Goal: Information Seeking & Learning: Learn about a topic

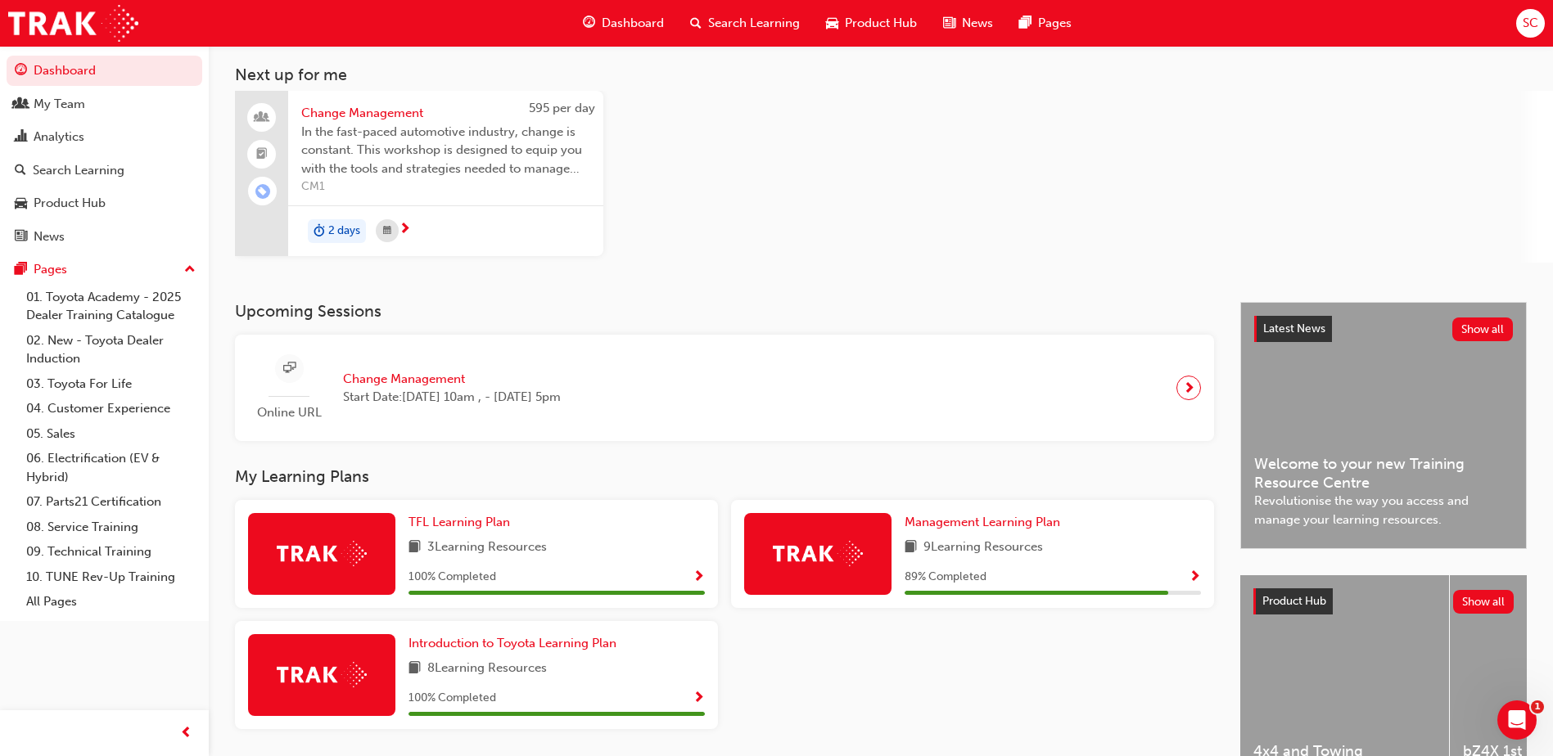
scroll to position [164, 0]
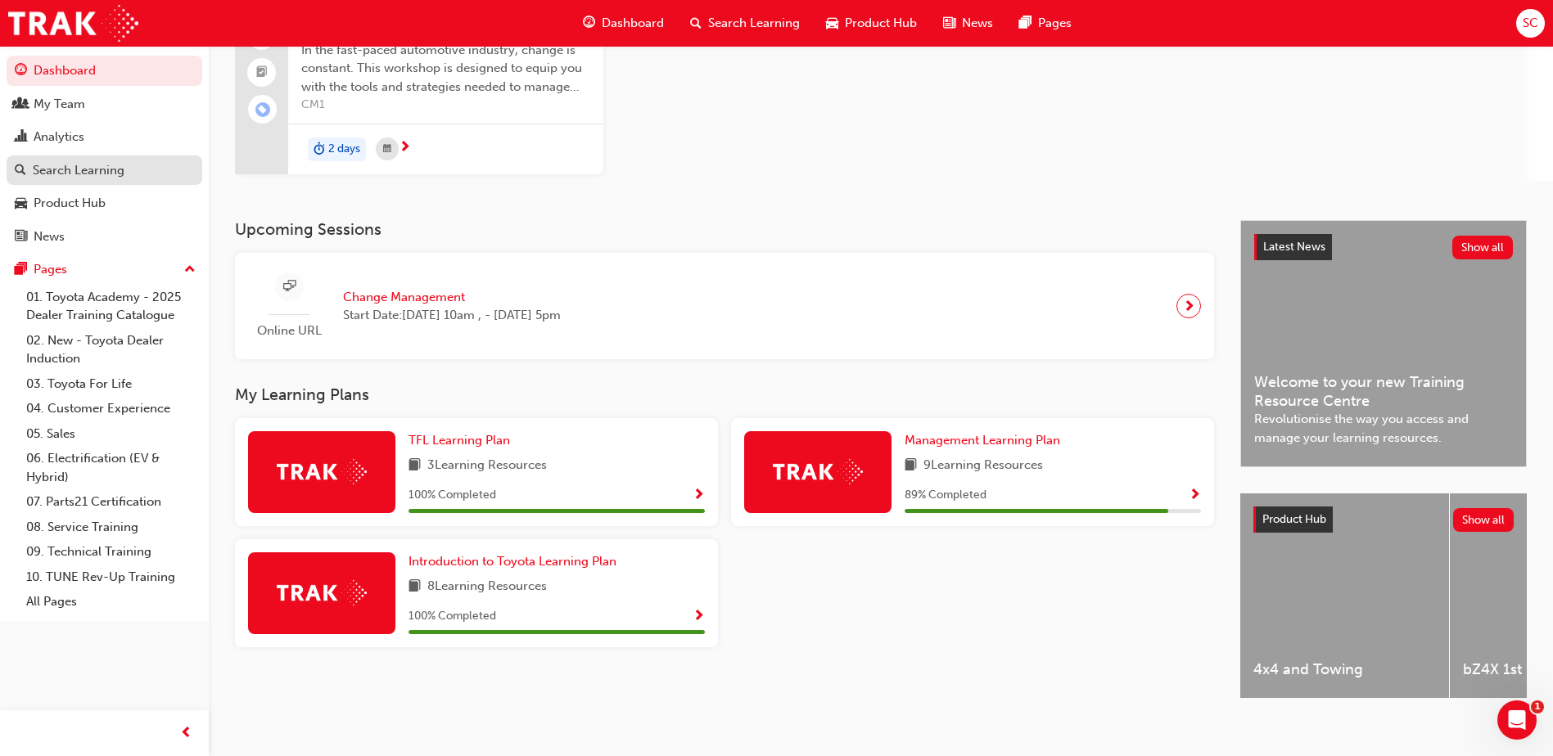
click at [62, 169] on div "Search Learning" at bounding box center [79, 170] width 92 height 19
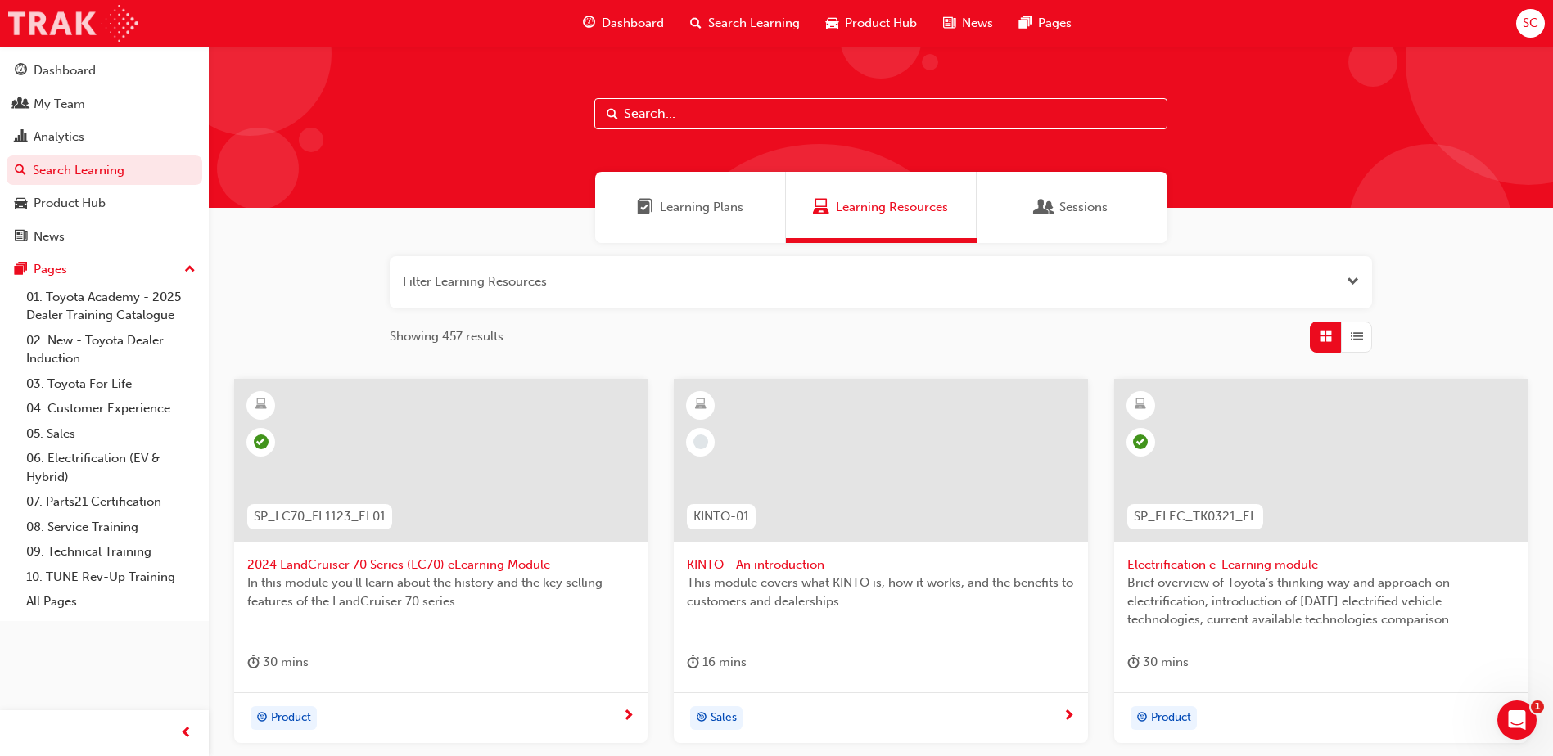
click at [52, 32] on img at bounding box center [73, 23] width 130 height 37
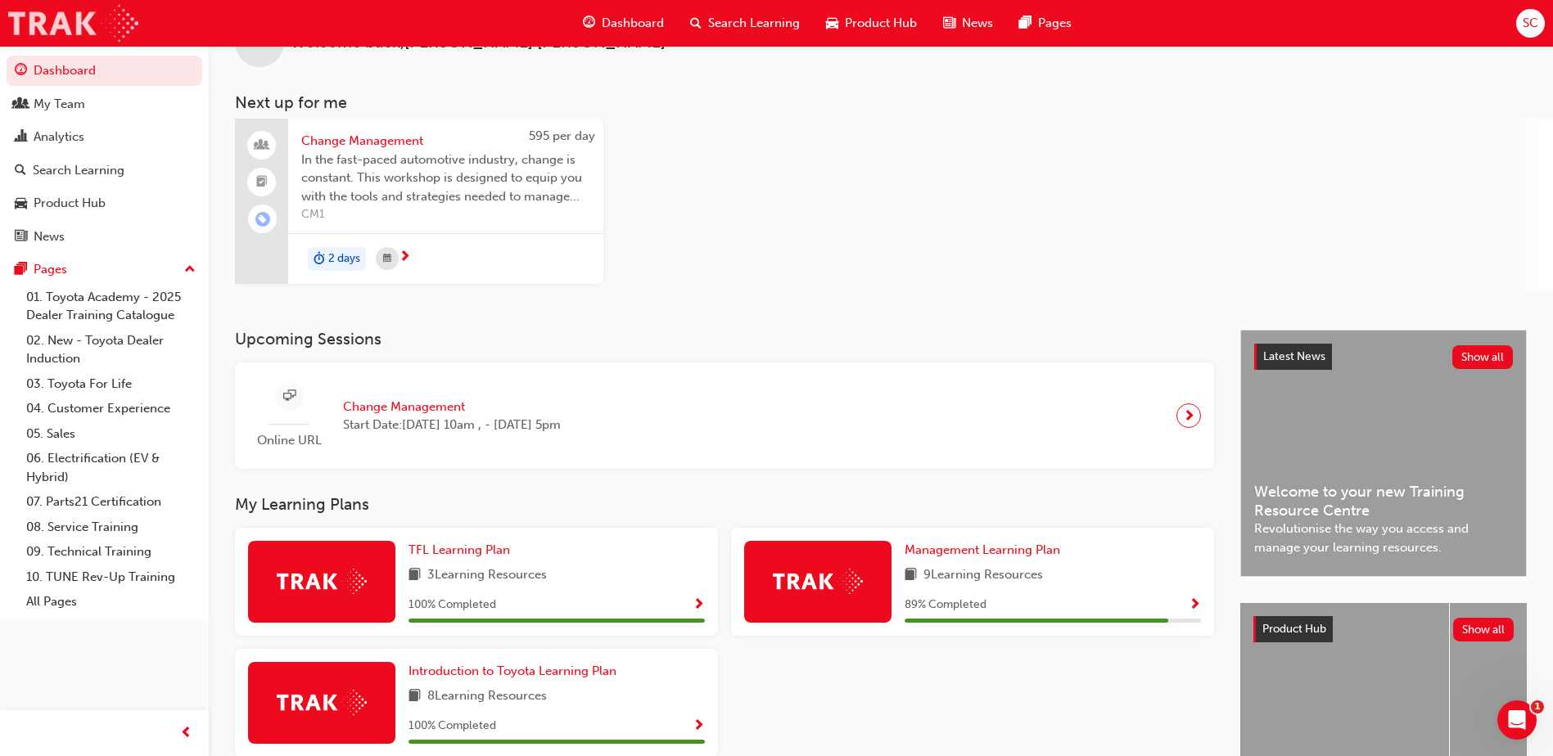
scroll to position [183, 0]
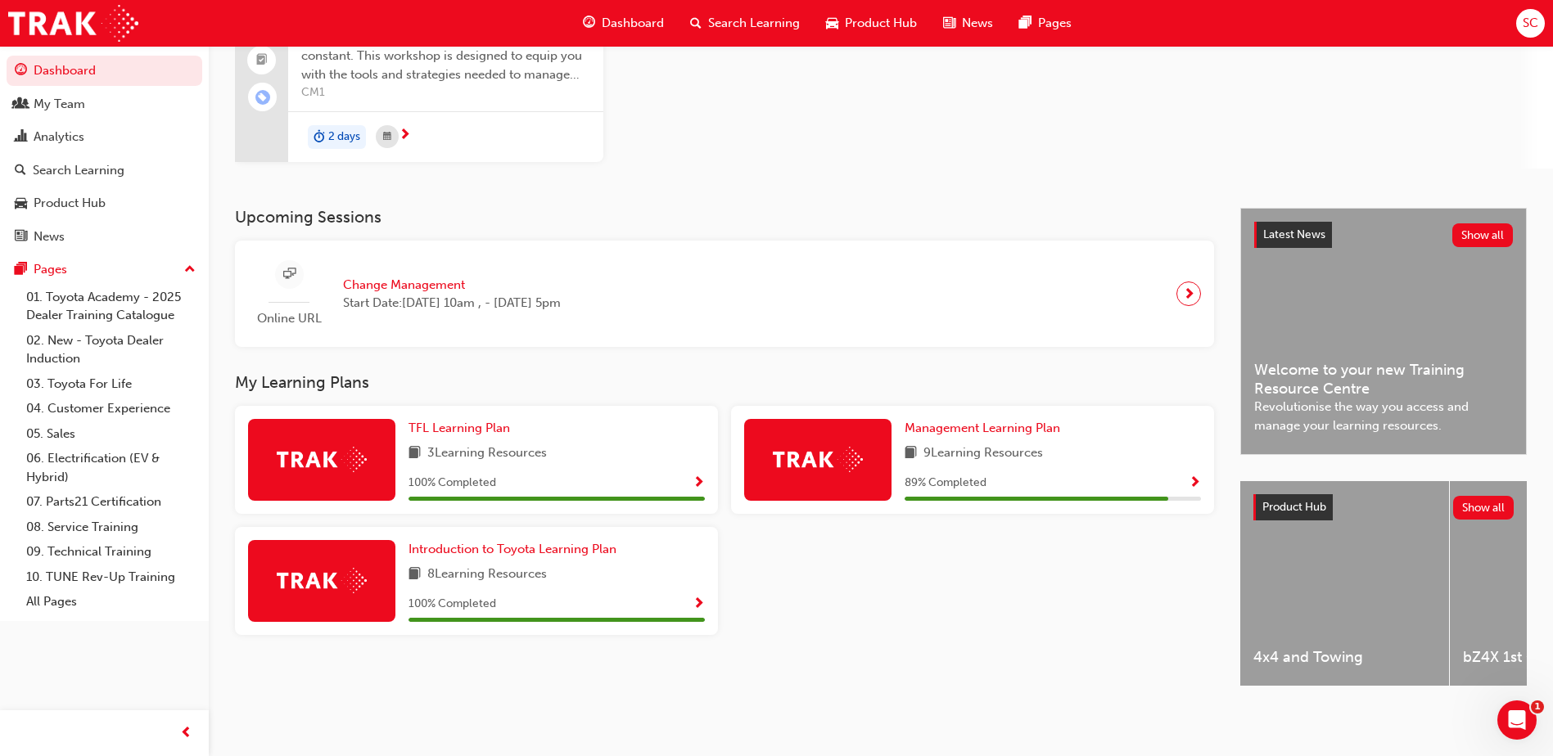
click at [1317, 648] on span "4x4 and Towing" at bounding box center [1344, 657] width 183 height 19
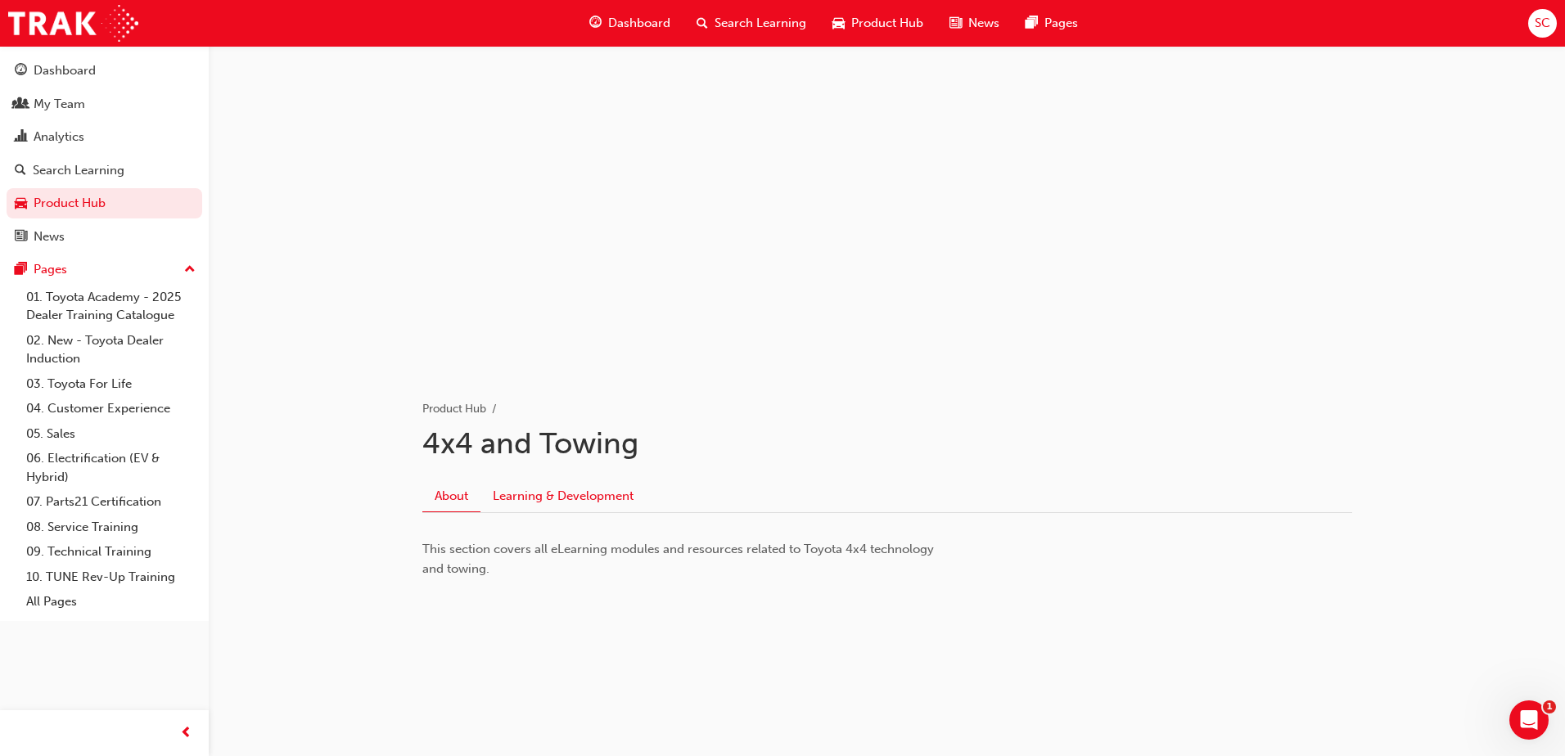
click at [594, 497] on link "Learning & Development" at bounding box center [562, 495] width 165 height 31
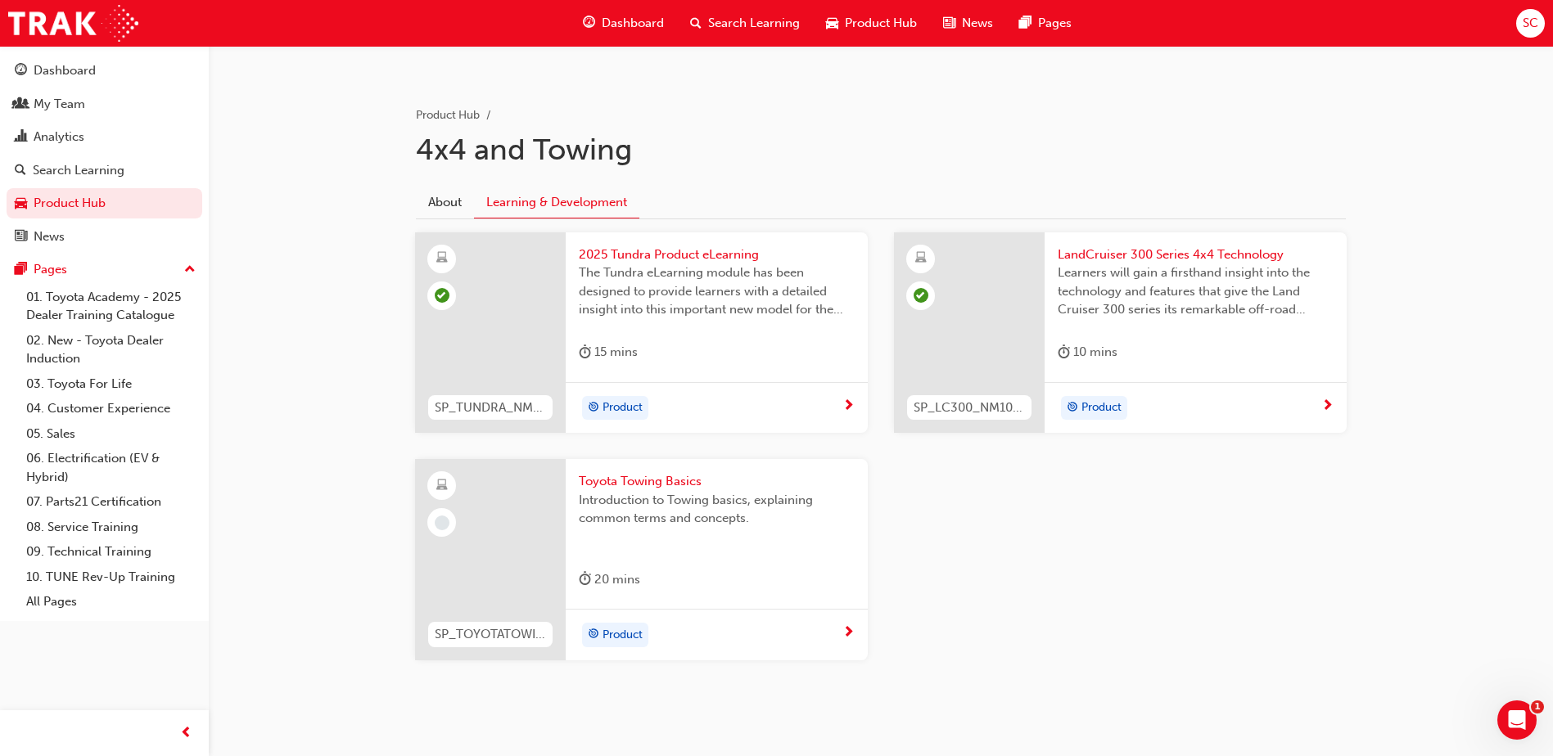
scroll to position [318, 0]
